Goal: Task Accomplishment & Management: Manage account settings

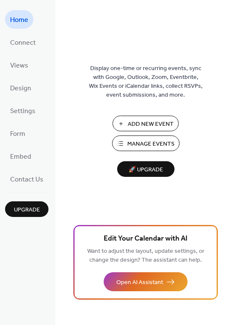
click at [142, 123] on span "Add New Event" at bounding box center [151, 124] width 46 height 9
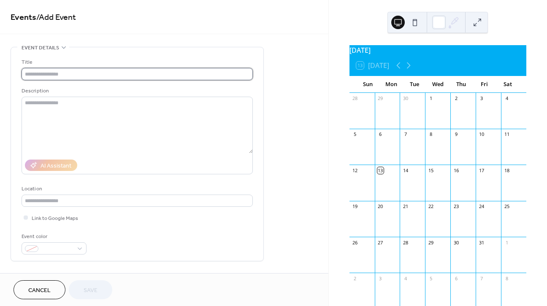
click at [52, 75] on input "text" at bounding box center [137, 74] width 231 height 12
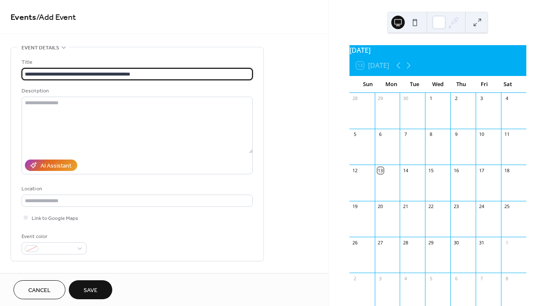
click at [75, 75] on input "**********" at bounding box center [137, 74] width 231 height 12
type input "**********"
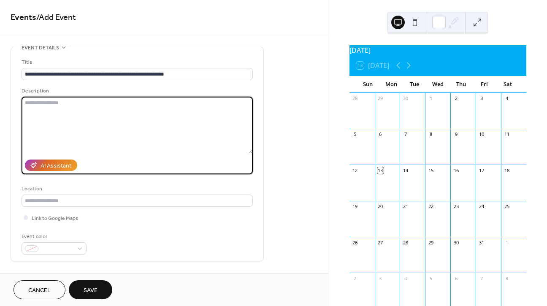
click at [33, 105] on textarea at bounding box center [137, 125] width 231 height 57
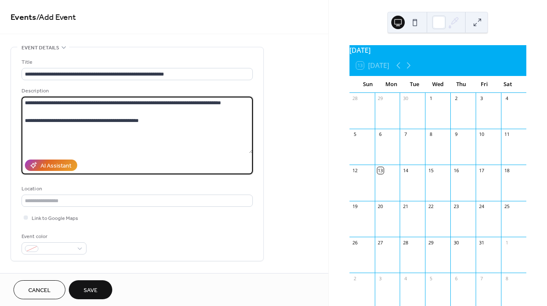
click at [66, 104] on textarea "**********" at bounding box center [137, 125] width 231 height 57
click at [154, 121] on textarea "**********" at bounding box center [137, 125] width 231 height 57
type textarea "**********"
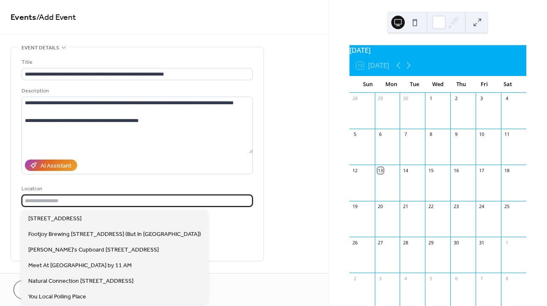
click at [35, 201] on input "text" at bounding box center [137, 200] width 231 height 12
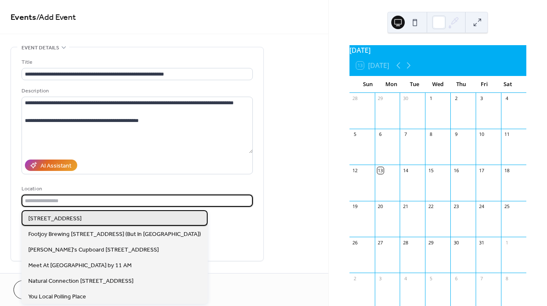
click at [47, 219] on span "[STREET_ADDRESS]" at bounding box center [54, 218] width 53 height 9
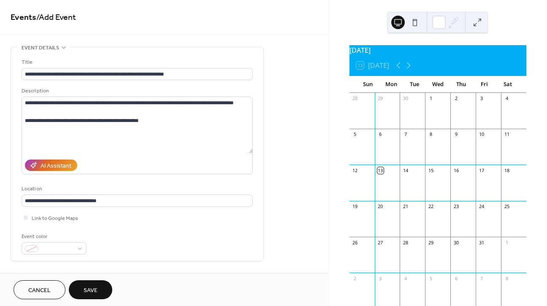
type input "**********"
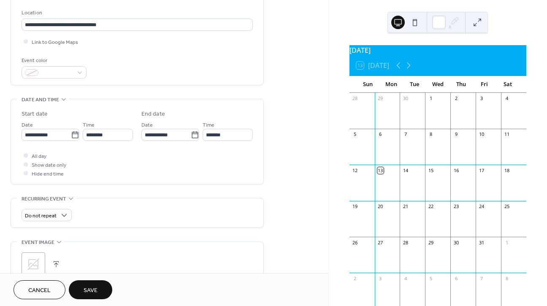
scroll to position [178, 0]
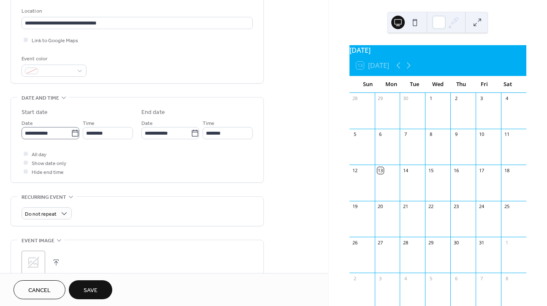
click at [74, 136] on icon at bounding box center [75, 133] width 8 height 8
click at [71, 136] on input "**********" at bounding box center [46, 133] width 49 height 12
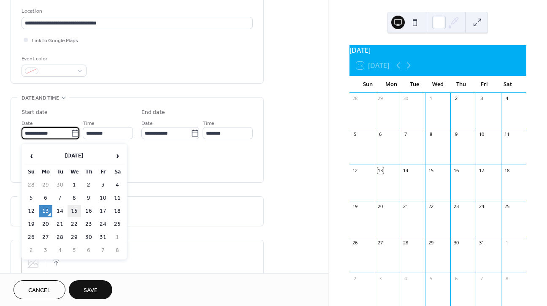
click at [76, 210] on td "15" at bounding box center [73, 211] width 13 height 12
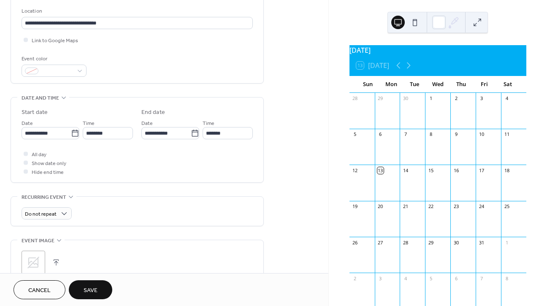
type input "**********"
click at [111, 138] on input "********" at bounding box center [108, 133] width 50 height 12
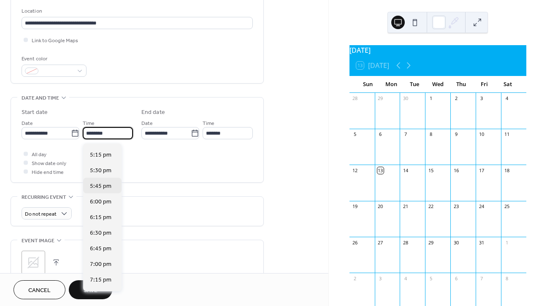
scroll to position [1074, 0]
click at [110, 200] on span "6:00 pm" at bounding box center [101, 201] width 22 height 9
type input "*******"
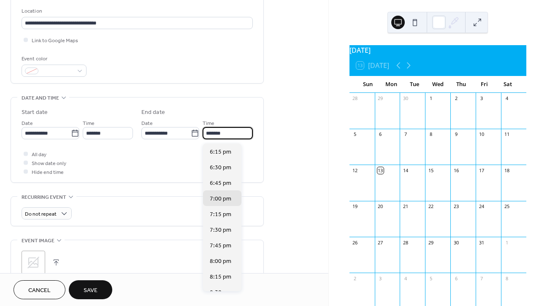
click at [225, 137] on input "*******" at bounding box center [227, 133] width 50 height 12
click at [219, 262] on span "8:00 pm" at bounding box center [221, 261] width 22 height 9
type input "*******"
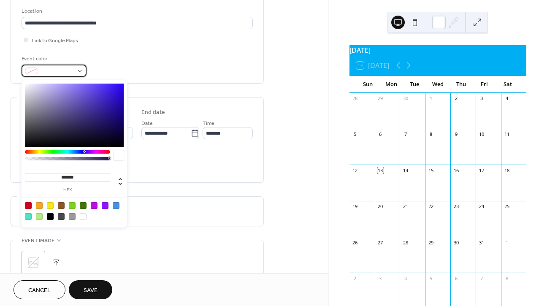
click at [81, 73] on div at bounding box center [54, 71] width 65 height 12
click at [84, 205] on div at bounding box center [83, 205] width 7 height 7
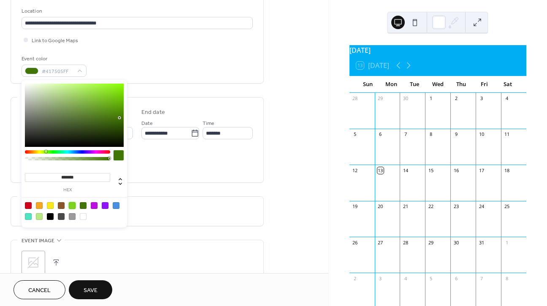
click at [71, 204] on div at bounding box center [72, 205] width 7 height 7
type input "*******"
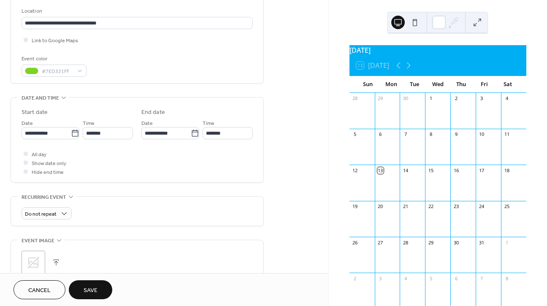
click at [160, 226] on div "Do not repeat" at bounding box center [137, 211] width 231 height 29
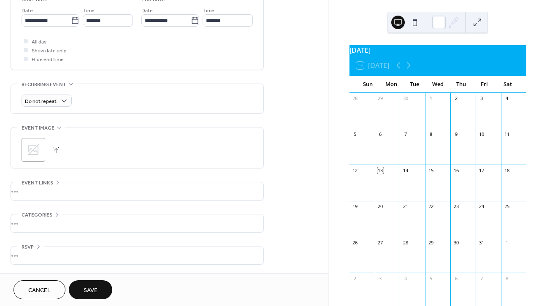
scroll to position [293, 0]
click at [57, 150] on button "button" at bounding box center [56, 150] width 12 height 12
click at [85, 287] on span "Save" at bounding box center [91, 290] width 14 height 9
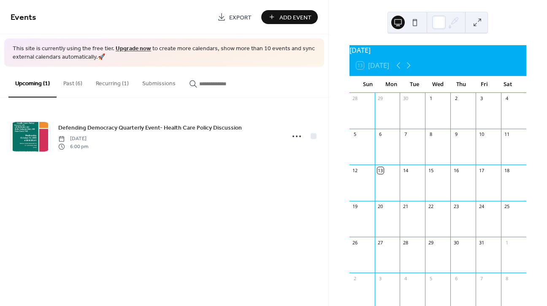
click at [431, 176] on div "15" at bounding box center [437, 169] width 25 height 11
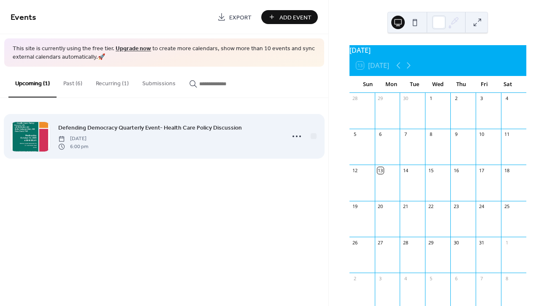
click at [144, 130] on span "Defending Democracy Quarterly Event- Health Care Policy Discussion" at bounding box center [149, 128] width 183 height 9
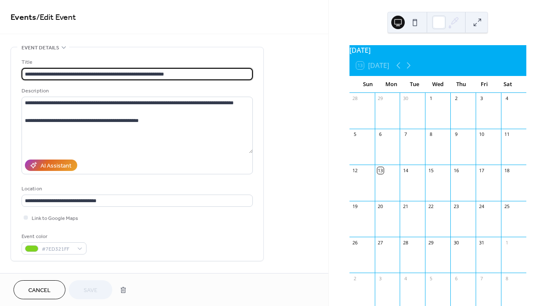
click at [52, 289] on button "Cancel" at bounding box center [39, 289] width 52 height 19
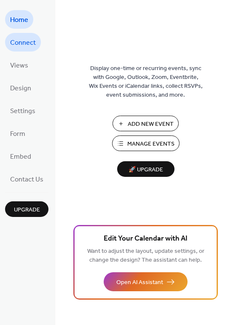
click at [20, 36] on span "Connect" at bounding box center [23, 42] width 26 height 13
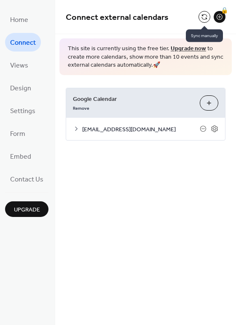
click at [202, 21] on button at bounding box center [205, 17] width 12 height 12
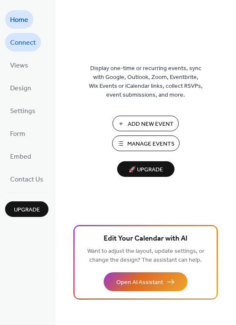
click at [26, 46] on span "Connect" at bounding box center [23, 42] width 26 height 13
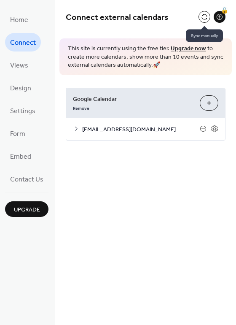
click at [207, 16] on button at bounding box center [205, 17] width 12 height 12
click at [203, 16] on button at bounding box center [205, 17] width 12 height 12
click at [216, 129] on icon at bounding box center [214, 128] width 3 height 3
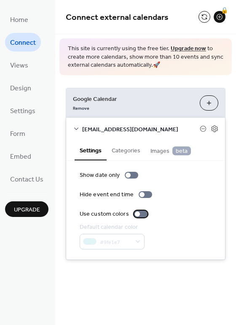
click at [135, 214] on div at bounding box center [137, 213] width 5 height 5
click at [140, 193] on div at bounding box center [142, 194] width 5 height 5
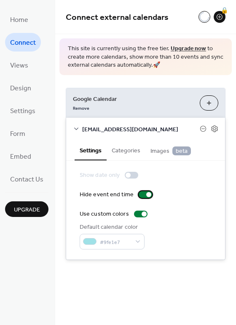
click at [147, 193] on div at bounding box center [148, 194] width 5 height 5
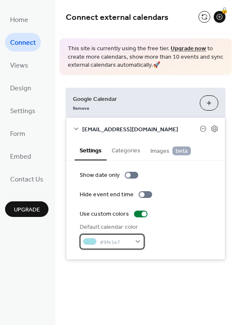
click at [139, 243] on div "#9fe1e7" at bounding box center [112, 242] width 65 height 16
click at [198, 203] on div "Show date only Hide event end time Use custom colors Default calendar color #9f…" at bounding box center [146, 210] width 132 height 78
click at [206, 15] on button at bounding box center [205, 17] width 12 height 12
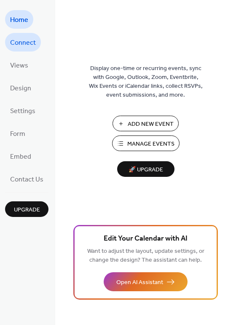
click at [30, 45] on span "Connect" at bounding box center [23, 42] width 26 height 13
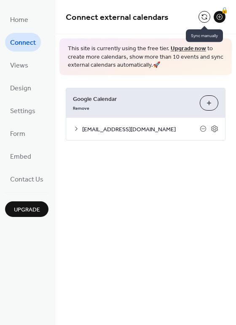
click at [204, 16] on button at bounding box center [205, 17] width 12 height 12
click at [99, 132] on span "[EMAIL_ADDRESS][DOMAIN_NAME]" at bounding box center [141, 129] width 118 height 9
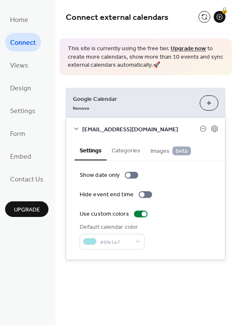
click at [133, 151] on button "Categories" at bounding box center [126, 149] width 39 height 19
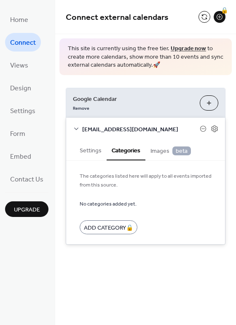
click at [165, 150] on span "Images beta" at bounding box center [171, 150] width 40 height 9
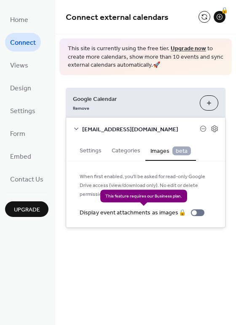
click at [194, 213] on div "Display event attachments as images 🔒" at bounding box center [144, 212] width 128 height 9
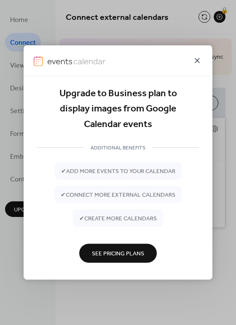
click at [197, 61] on icon at bounding box center [197, 60] width 5 height 5
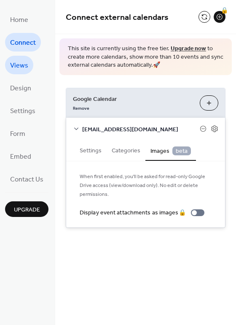
click at [25, 74] on link "Views" at bounding box center [19, 65] width 28 height 19
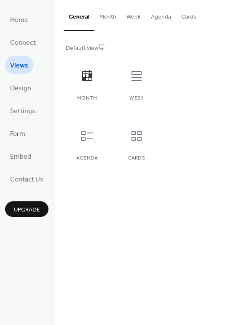
click at [111, 17] on button "Month" at bounding box center [107, 15] width 27 height 30
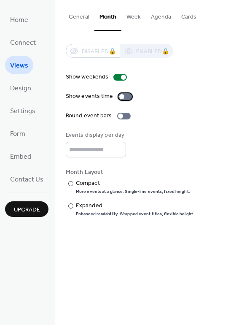
click at [119, 97] on div at bounding box center [121, 96] width 5 height 5
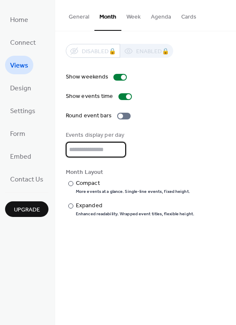
click at [116, 150] on input "*" at bounding box center [96, 150] width 60 height 16
type input "*"
click at [117, 150] on input "*" at bounding box center [96, 150] width 60 height 16
click at [171, 104] on div "Show weekends Show events time Round event bars Events display per day * Month …" at bounding box center [146, 145] width 160 height 144
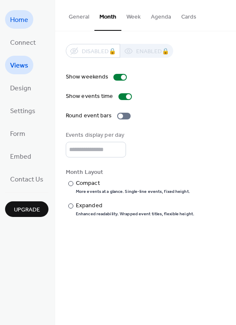
click at [24, 27] on link "Home" at bounding box center [19, 19] width 28 height 19
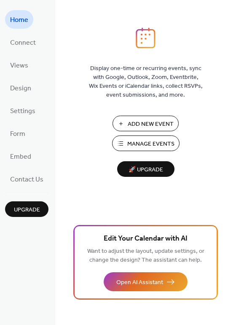
click at [155, 144] on span "Manage Events" at bounding box center [150, 144] width 47 height 9
click at [146, 123] on span "Add New Event" at bounding box center [151, 124] width 46 height 9
click at [133, 122] on span "Add New Event" at bounding box center [151, 124] width 46 height 9
click at [25, 46] on span "Connect" at bounding box center [23, 42] width 26 height 13
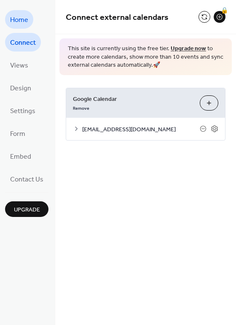
click at [23, 23] on span "Home" at bounding box center [19, 19] width 18 height 13
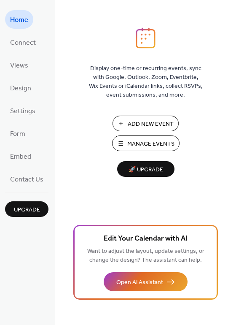
click at [158, 122] on span "Add New Event" at bounding box center [151, 124] width 46 height 9
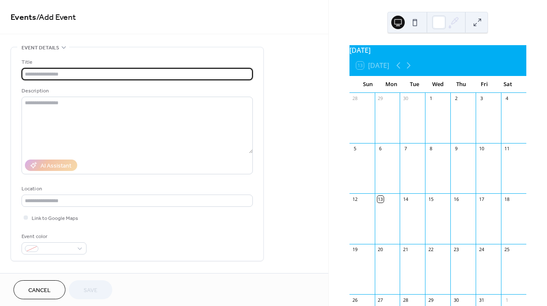
click at [65, 73] on input "text" at bounding box center [137, 74] width 231 height 12
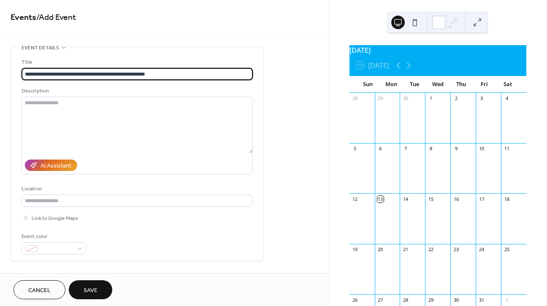
scroll to position [3, 0]
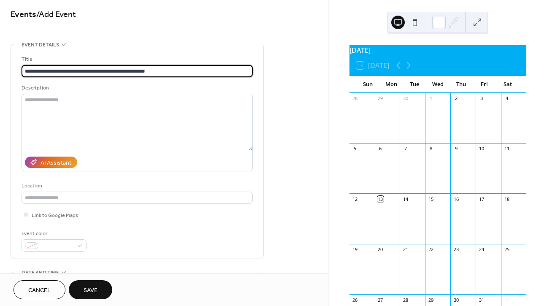
click at [123, 72] on input "**********" at bounding box center [137, 71] width 231 height 12
type input "**********"
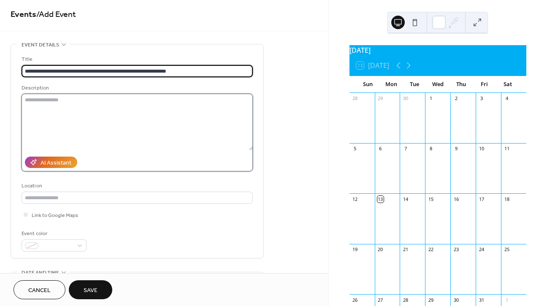
click at [40, 110] on textarea at bounding box center [137, 122] width 231 height 57
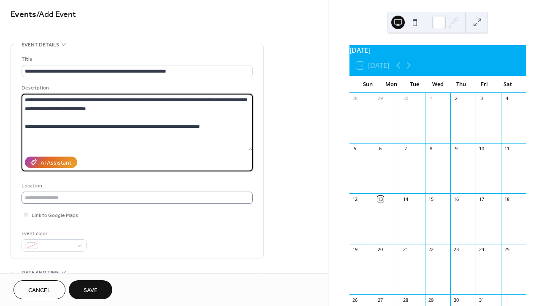
type textarea "**********"
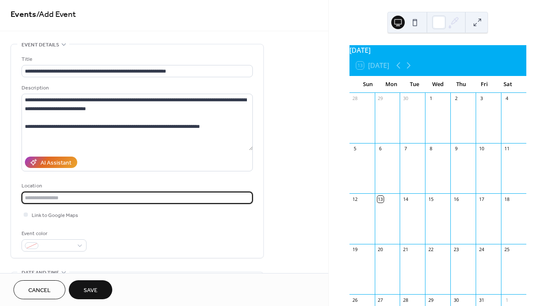
click at [41, 200] on input "text" at bounding box center [137, 197] width 231 height 12
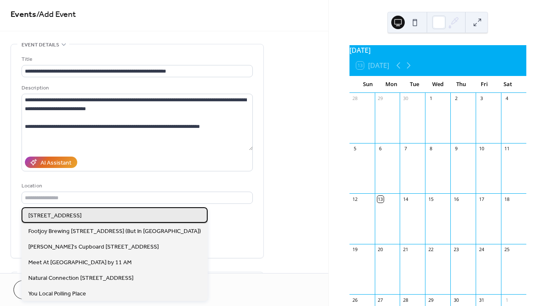
click at [68, 219] on span "[STREET_ADDRESS]" at bounding box center [54, 215] width 53 height 9
type input "**********"
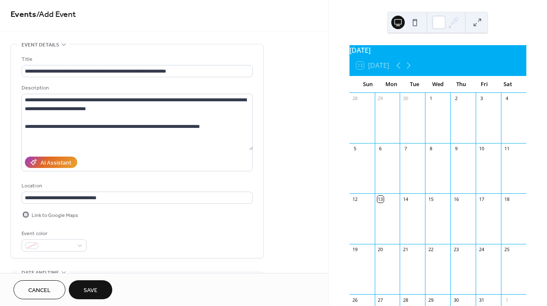
click at [26, 216] on div at bounding box center [26, 214] width 4 height 4
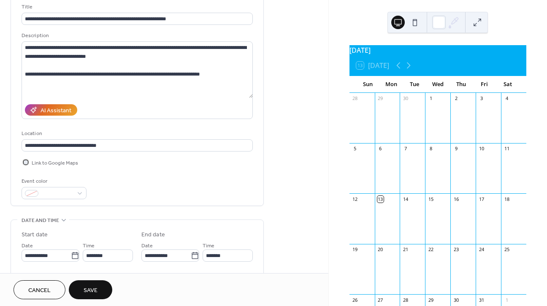
scroll to position [62, 0]
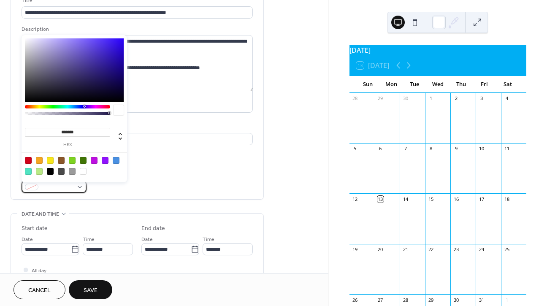
click at [81, 190] on div at bounding box center [54, 187] width 65 height 12
click at [74, 160] on div at bounding box center [72, 160] width 7 height 7
type input "*******"
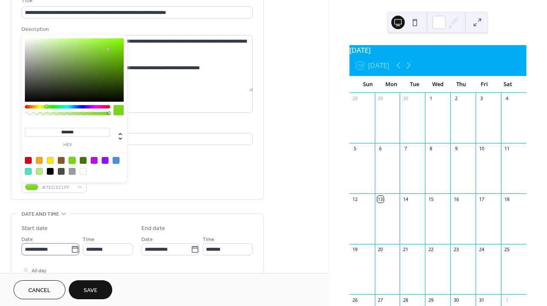
click at [74, 251] on icon at bounding box center [75, 249] width 8 height 8
click at [71, 251] on input "**********" at bounding box center [46, 249] width 49 height 12
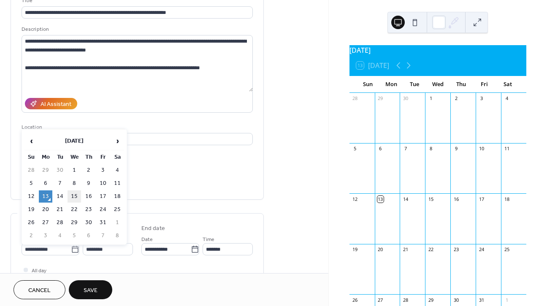
click at [71, 196] on td "15" at bounding box center [73, 196] width 13 height 12
type input "**********"
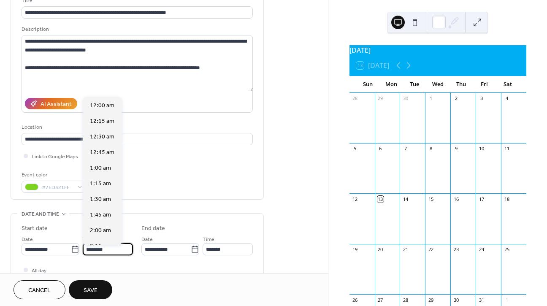
click at [112, 252] on input "********" at bounding box center [108, 249] width 50 height 12
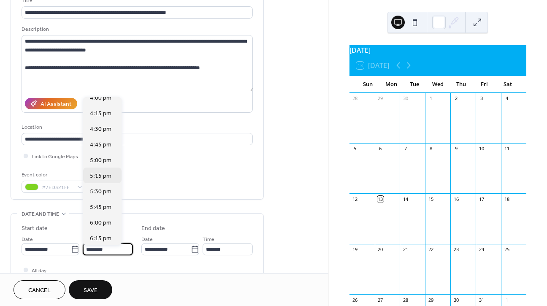
scroll to position [1008, 0]
click at [103, 220] on span "6:00 pm" at bounding box center [101, 221] width 22 height 9
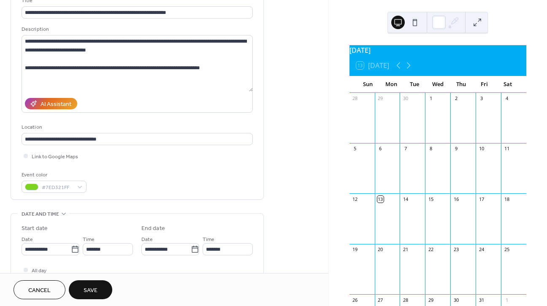
type input "*******"
click at [217, 253] on input "*******" at bounding box center [227, 249] width 50 height 12
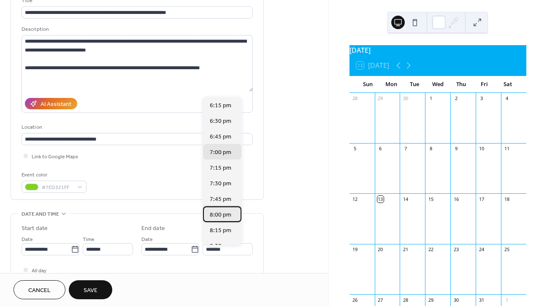
click at [220, 213] on span "8:00 pm" at bounding box center [221, 214] width 22 height 9
type input "*******"
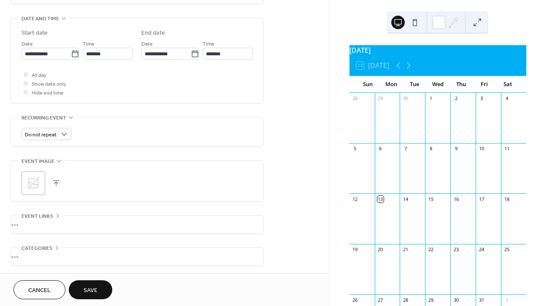
scroll to position [262, 0]
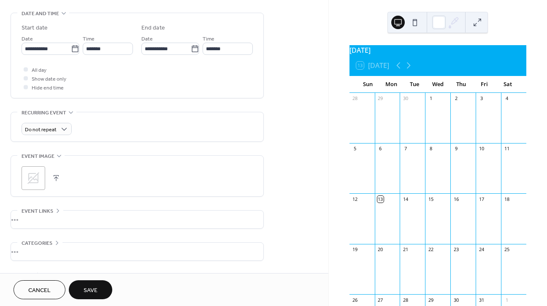
click at [58, 184] on button "button" at bounding box center [56, 178] width 12 height 12
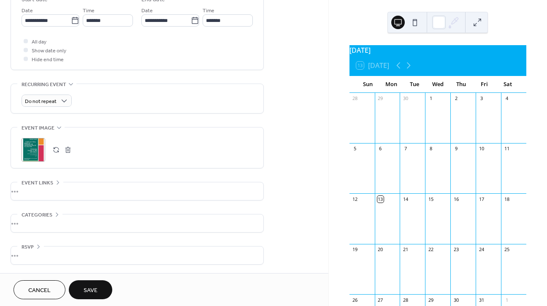
scroll to position [293, 0]
click at [30, 249] on div "•••" at bounding box center [137, 255] width 252 height 18
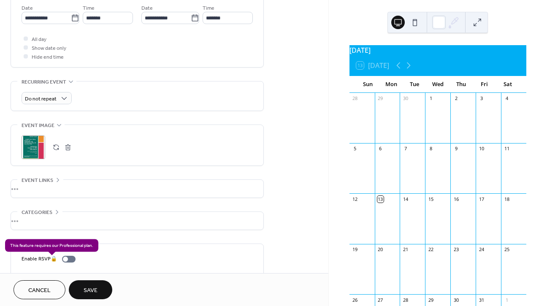
click at [69, 261] on div "Enable RSVP 🔒" at bounding box center [50, 258] width 57 height 9
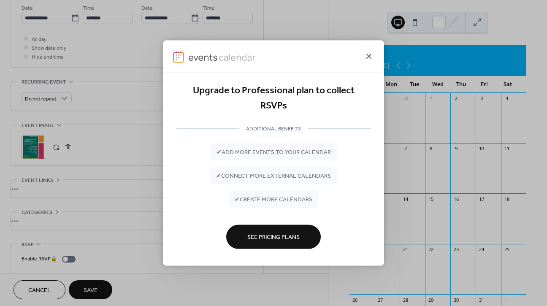
click at [367, 54] on icon at bounding box center [368, 56] width 5 height 5
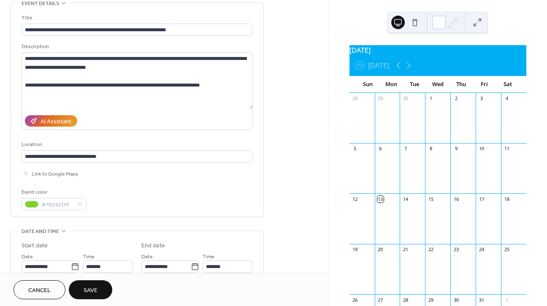
scroll to position [43, 0]
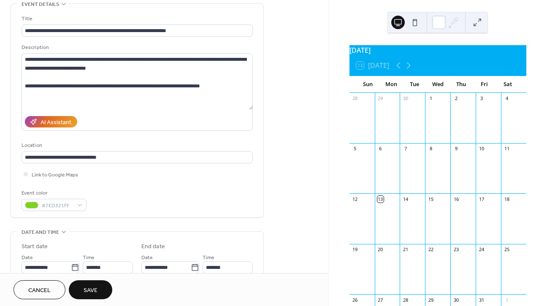
click at [100, 291] on button "Save" at bounding box center [90, 289] width 43 height 19
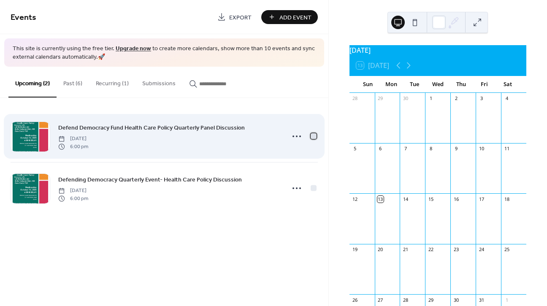
click at [313, 136] on div at bounding box center [313, 136] width 6 height 6
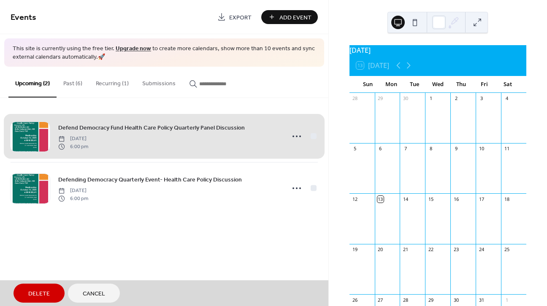
click at [34, 293] on span "Delete" at bounding box center [39, 293] width 22 height 9
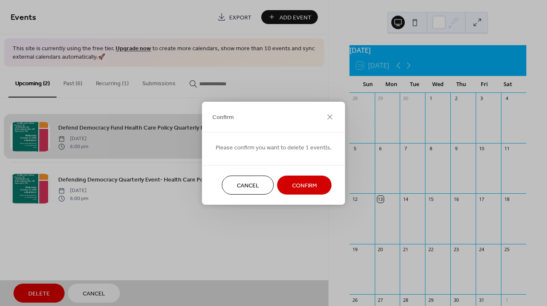
click at [300, 183] on span "Confirm" at bounding box center [304, 185] width 25 height 9
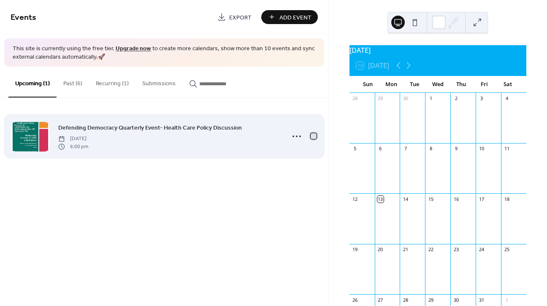
click at [313, 136] on div at bounding box center [313, 136] width 6 height 6
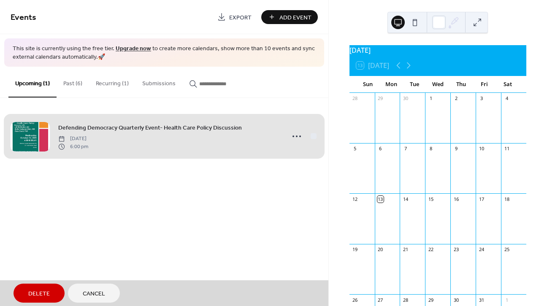
click at [313, 136] on span "Defending Democracy Quarterly Event- Health Care Policy Discussion [DATE] 6:00 …" at bounding box center [164, 135] width 307 height 51
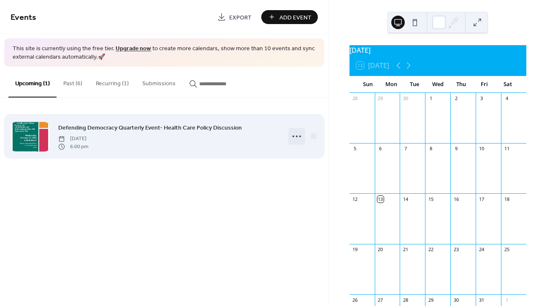
click at [295, 138] on icon at bounding box center [296, 135] width 13 height 13
click at [267, 135] on div "Defending Democracy Quarterly Event- Health Care Policy Discussion [DATE] 6:00 …" at bounding box center [168, 136] width 221 height 27
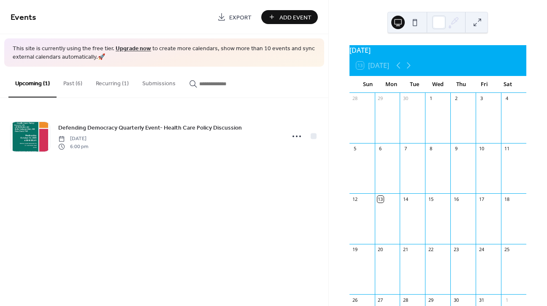
click at [237, 15] on span "Export" at bounding box center [240, 17] width 22 height 9
click at [398, 24] on button at bounding box center [397, 22] width 13 height 13
click at [434, 205] on div "15" at bounding box center [437, 198] width 25 height 11
click at [427, 202] on div "15" at bounding box center [430, 199] width 6 height 6
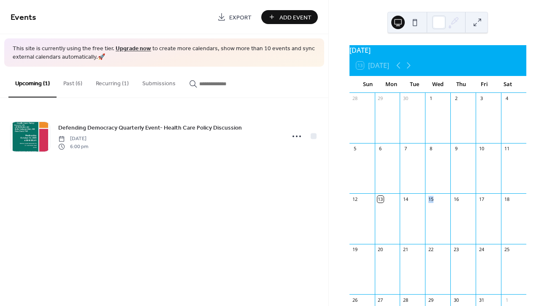
click at [427, 202] on div "15" at bounding box center [430, 199] width 6 height 6
click at [70, 84] on button "Past (6)" at bounding box center [73, 82] width 32 height 30
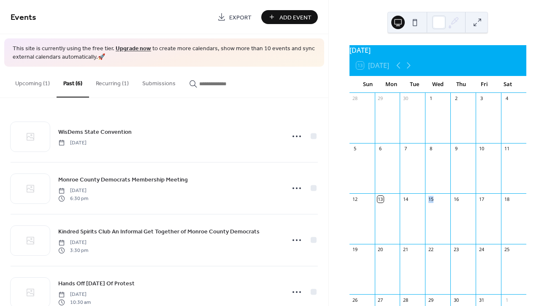
click at [31, 81] on button "Upcoming (1)" at bounding box center [32, 82] width 48 height 30
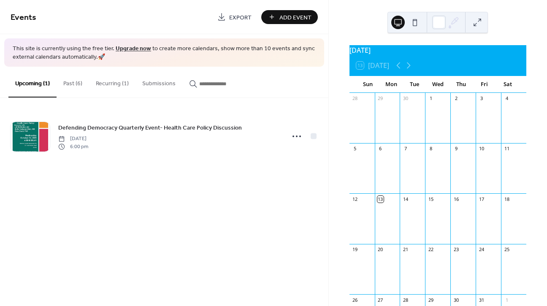
click at [429, 202] on div "15" at bounding box center [430, 199] width 6 height 6
click at [455, 202] on div "16" at bounding box center [456, 199] width 6 height 6
click at [159, 83] on button "Submissions" at bounding box center [158, 82] width 47 height 30
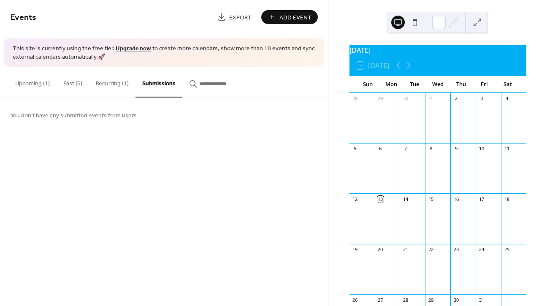
click at [35, 85] on button "Upcoming (1)" at bounding box center [32, 82] width 48 height 30
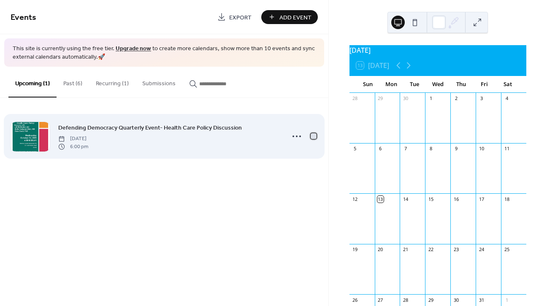
click at [313, 136] on div at bounding box center [313, 136] width 6 height 6
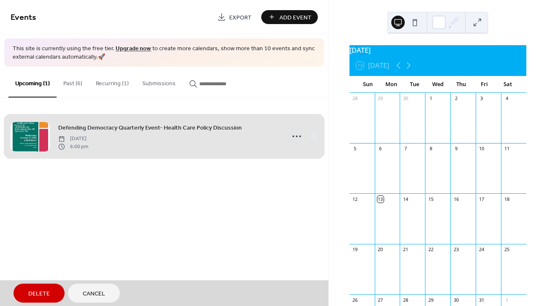
click at [313, 135] on span "Defending Democracy Quarterly Event- Health Care Policy Discussion [DATE] 6:00 …" at bounding box center [164, 135] width 307 height 51
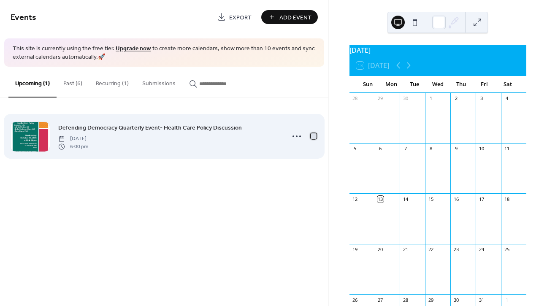
click at [312, 136] on div at bounding box center [313, 136] width 6 height 6
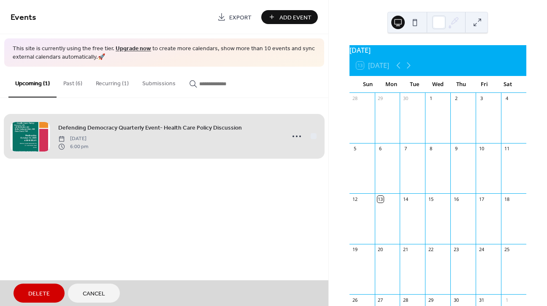
click at [289, 15] on span "Add Event" at bounding box center [295, 17] width 32 height 9
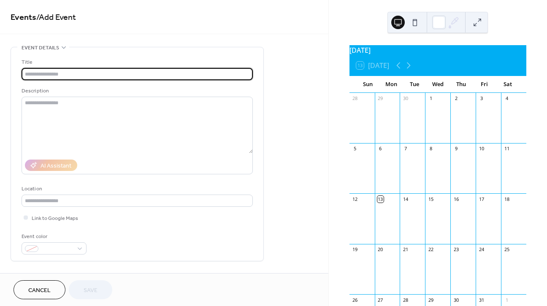
click at [29, 288] on span "Cancel" at bounding box center [39, 290] width 22 height 9
